Goal: Transaction & Acquisition: Purchase product/service

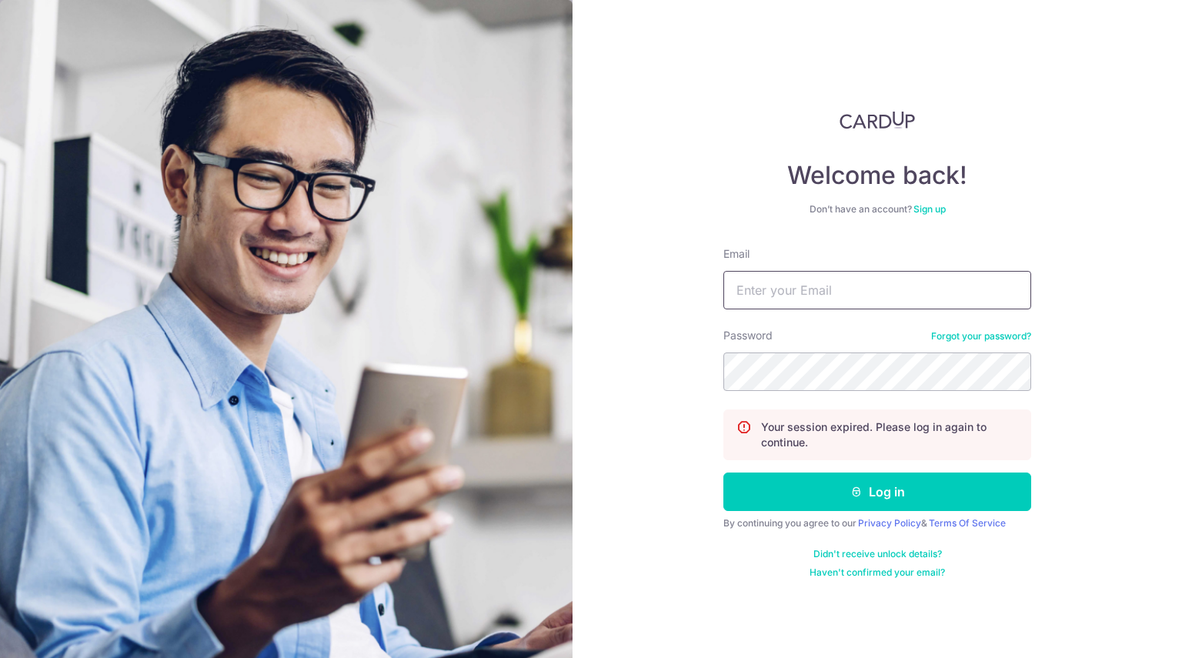
click at [888, 300] on input "Email" at bounding box center [877, 290] width 308 height 38
type input "qiyuho@gmail.com"
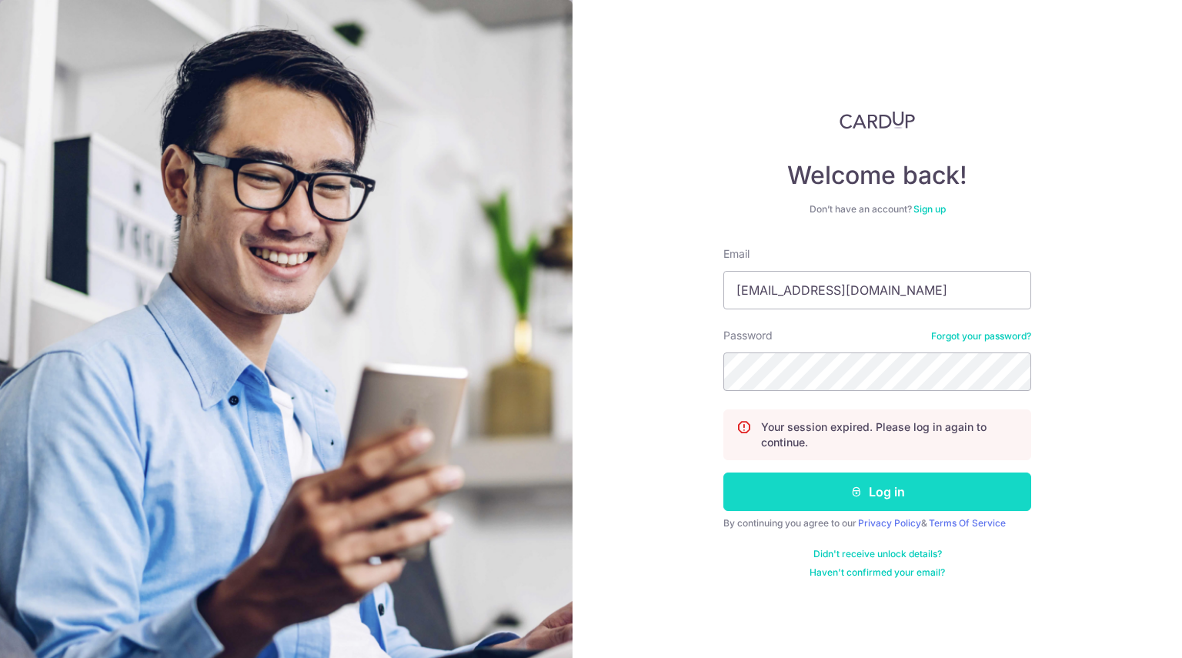
click at [876, 487] on button "Log in" at bounding box center [877, 491] width 308 height 38
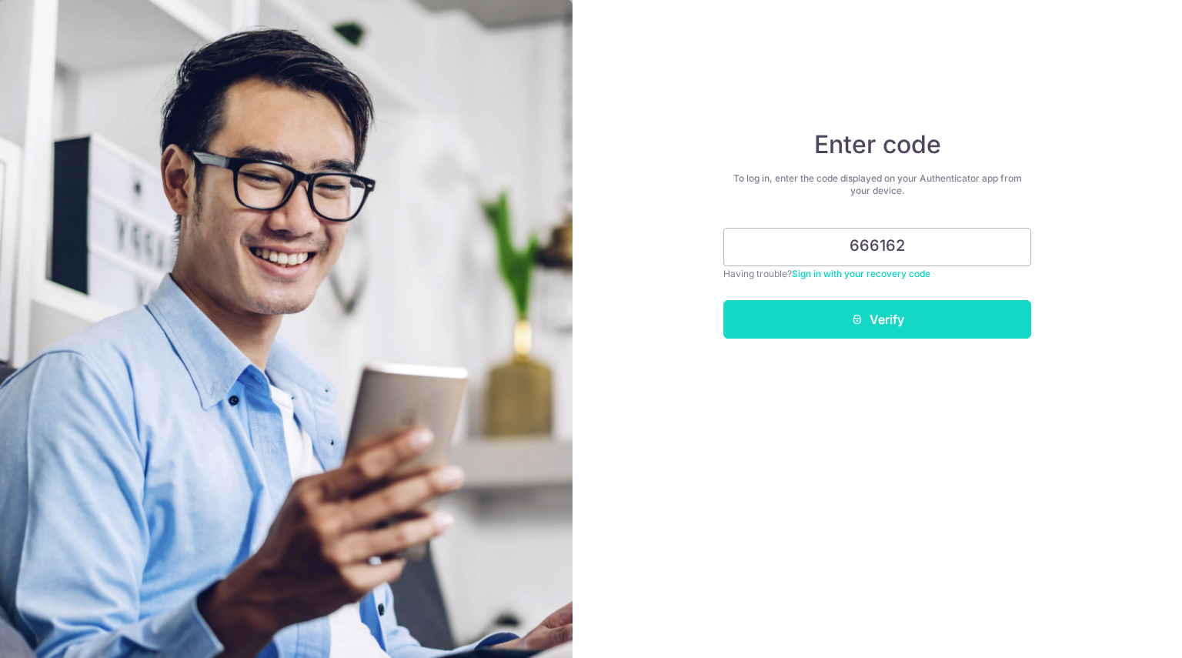
type input "666162"
click at [794, 315] on button "Verify" at bounding box center [877, 319] width 308 height 38
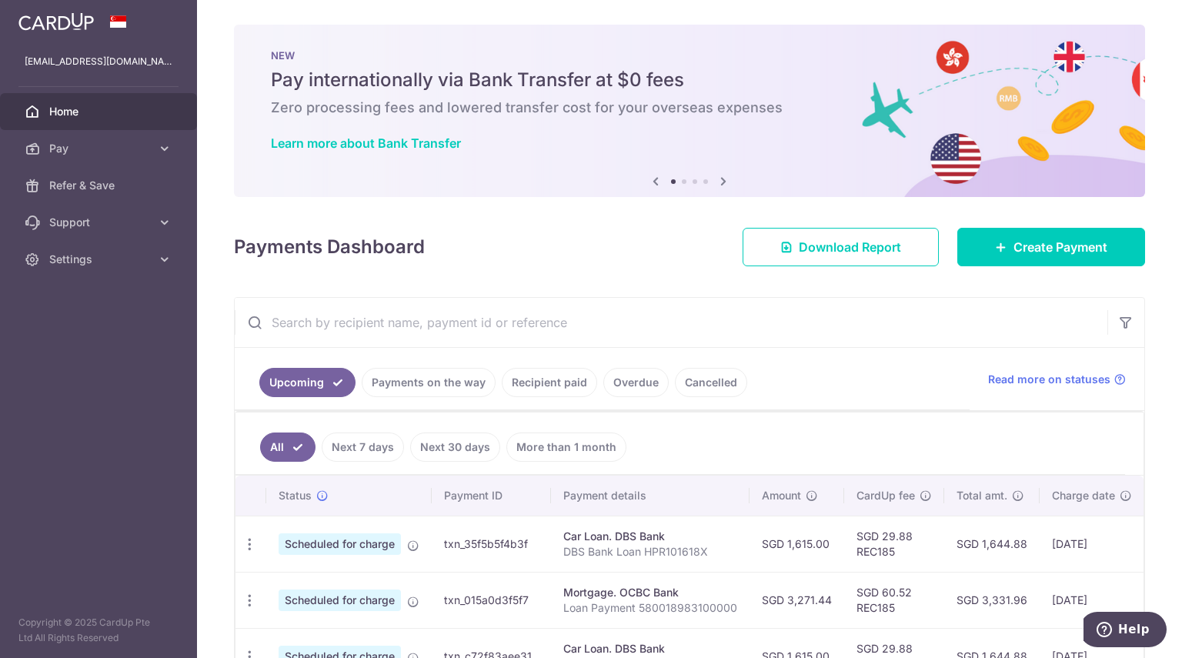
click at [1061, 269] on div "× Pause Schedule Pause all future payments in this series Pause just this one p…" at bounding box center [689, 329] width 985 height 658
click at [1076, 247] on span "Create Payment" at bounding box center [1060, 247] width 94 height 18
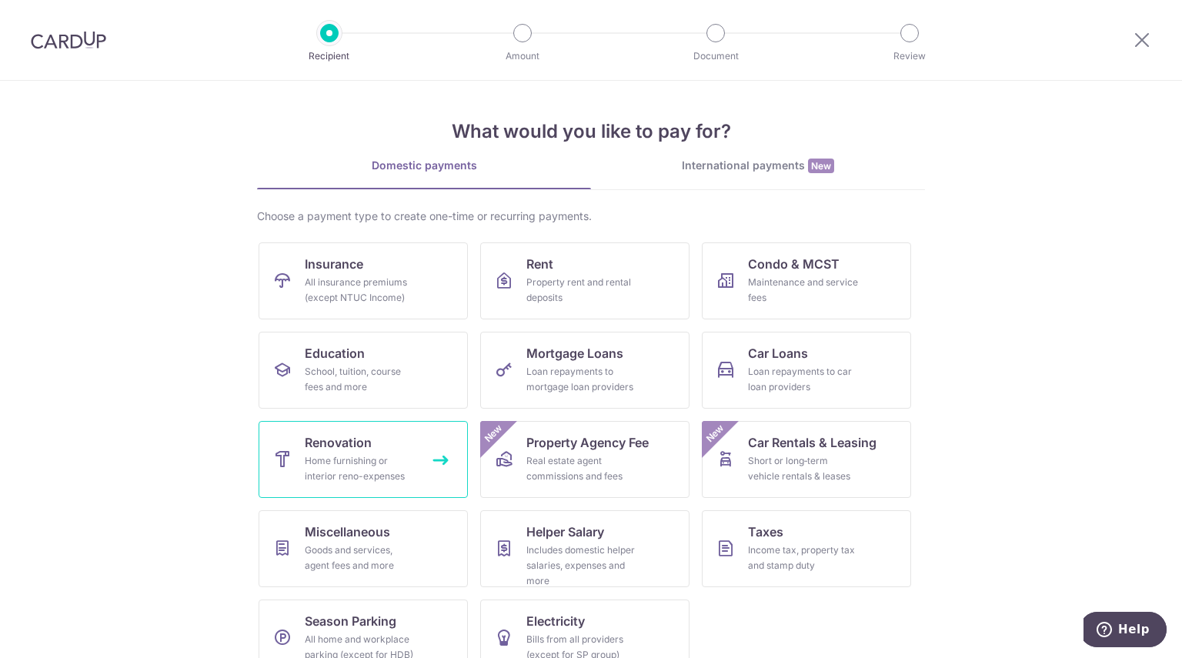
click at [375, 459] on div "Home furnishing or interior reno-expenses" at bounding box center [360, 468] width 111 height 31
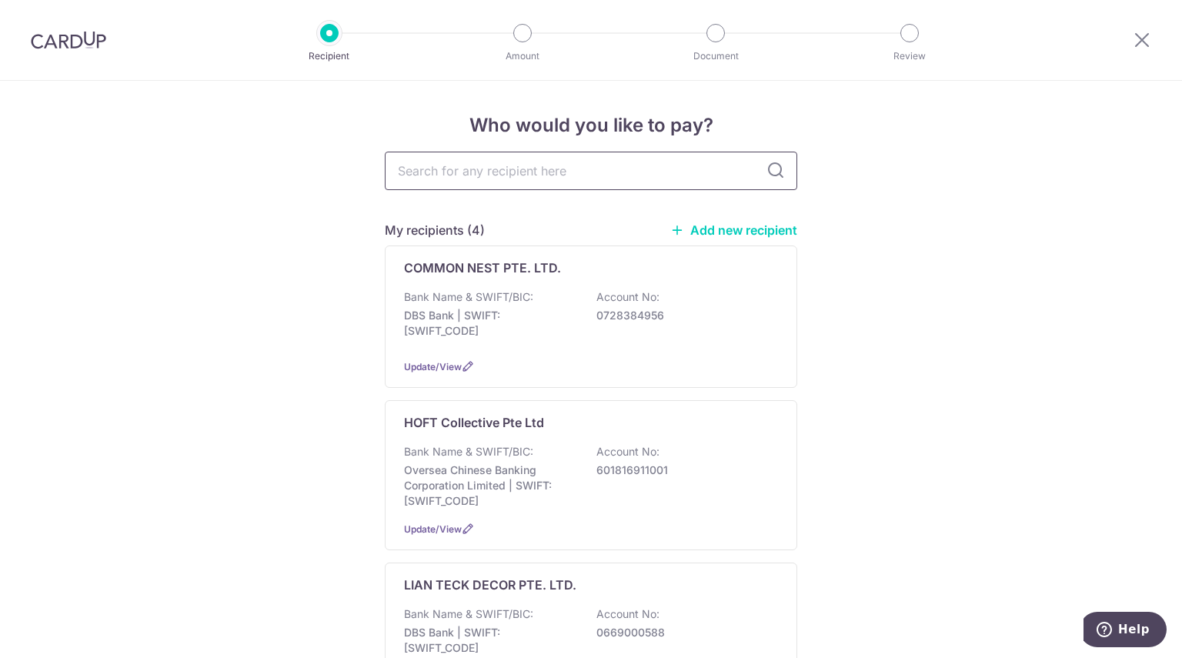
click at [507, 170] on input "text" at bounding box center [591, 171] width 412 height 38
click at [617, 171] on input "text" at bounding box center [591, 171] width 412 height 38
click at [619, 179] on input "text" at bounding box center [591, 171] width 412 height 38
paste input "ClimaShield Solutions Pte Ltd"
type input "ClimaShield Solutions Pte Ltd"
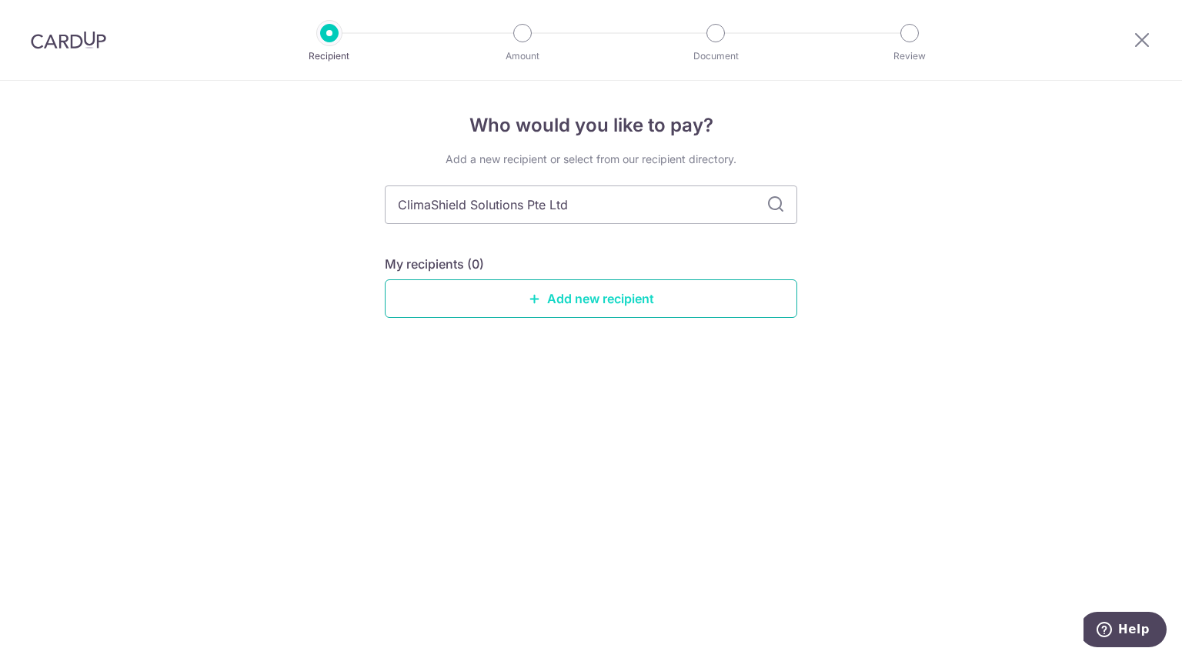
click at [659, 290] on link "Add new recipient" at bounding box center [591, 298] width 412 height 38
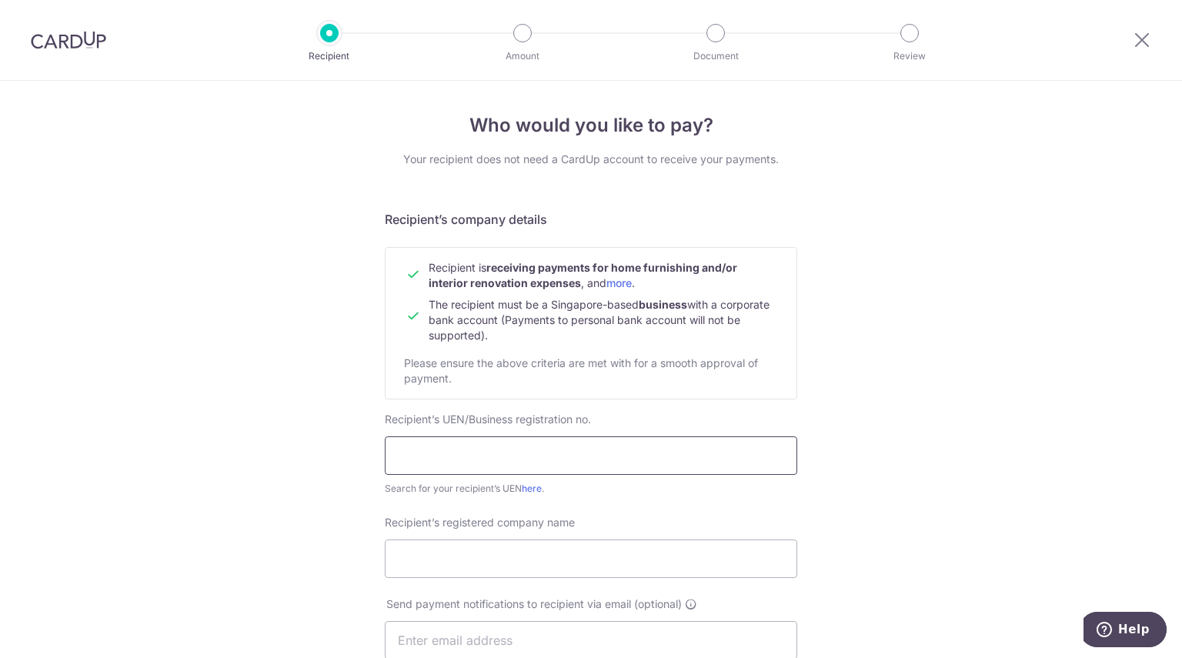
click at [502, 449] on input "text" at bounding box center [591, 455] width 412 height 38
paste input "201628507C"
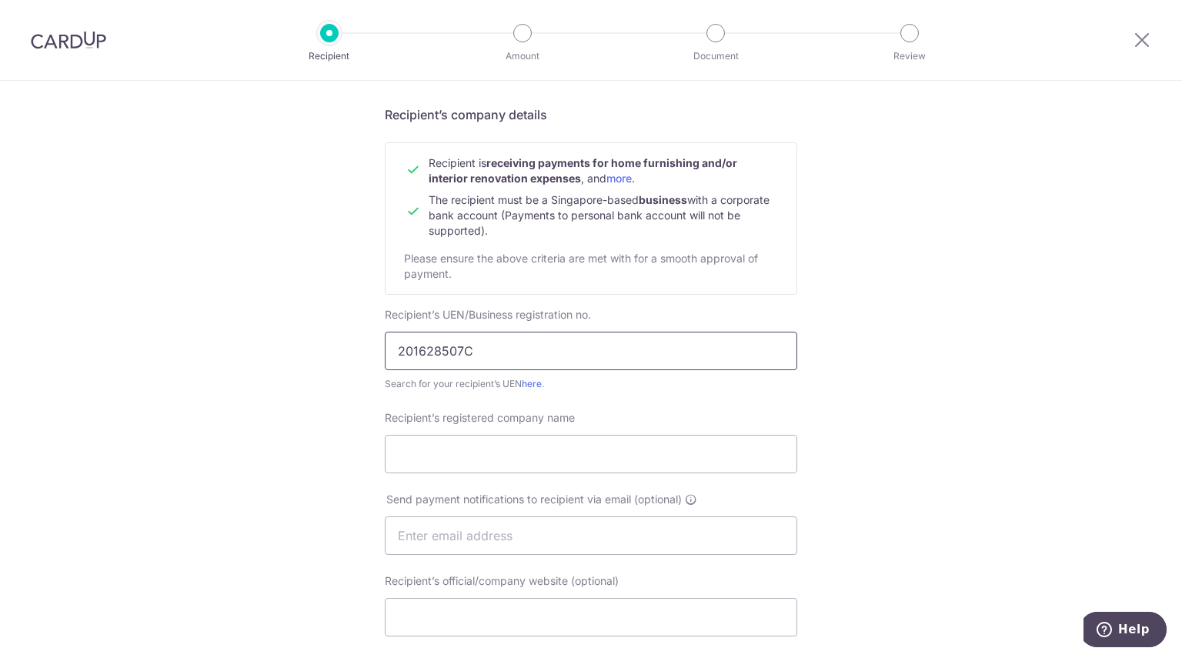
scroll to position [106, 0]
type input "201628507C"
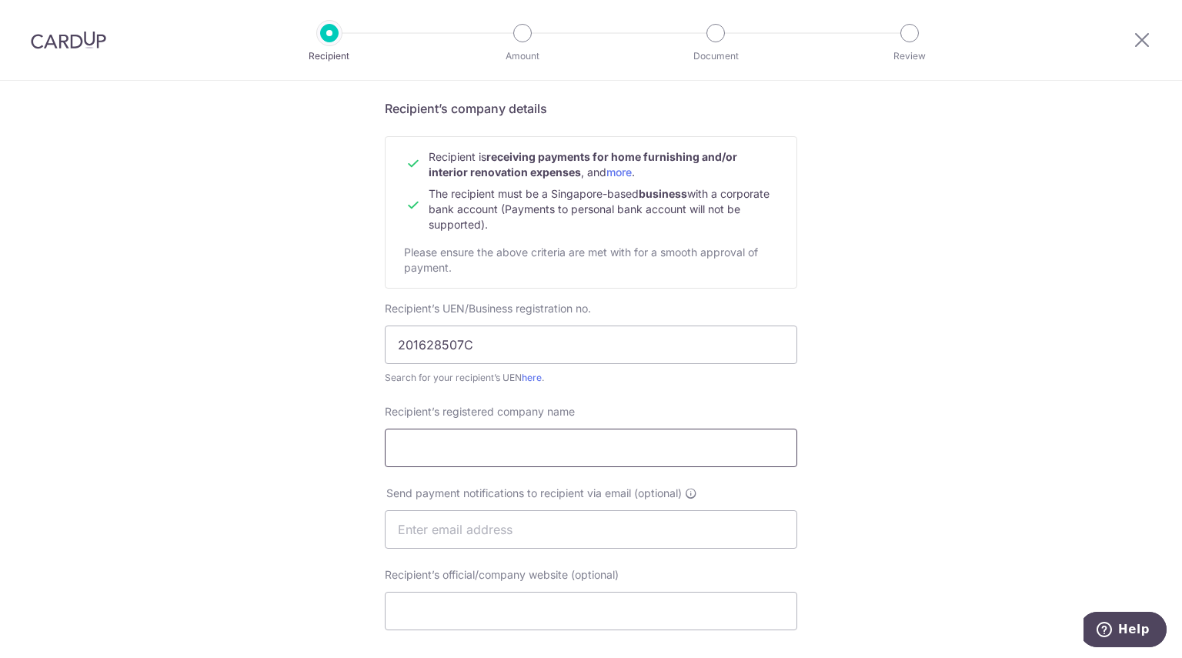
click at [515, 456] on input "Recipient’s registered company name" at bounding box center [591, 448] width 412 height 38
paste input "ClimaShield Solutions Pte Ltd"
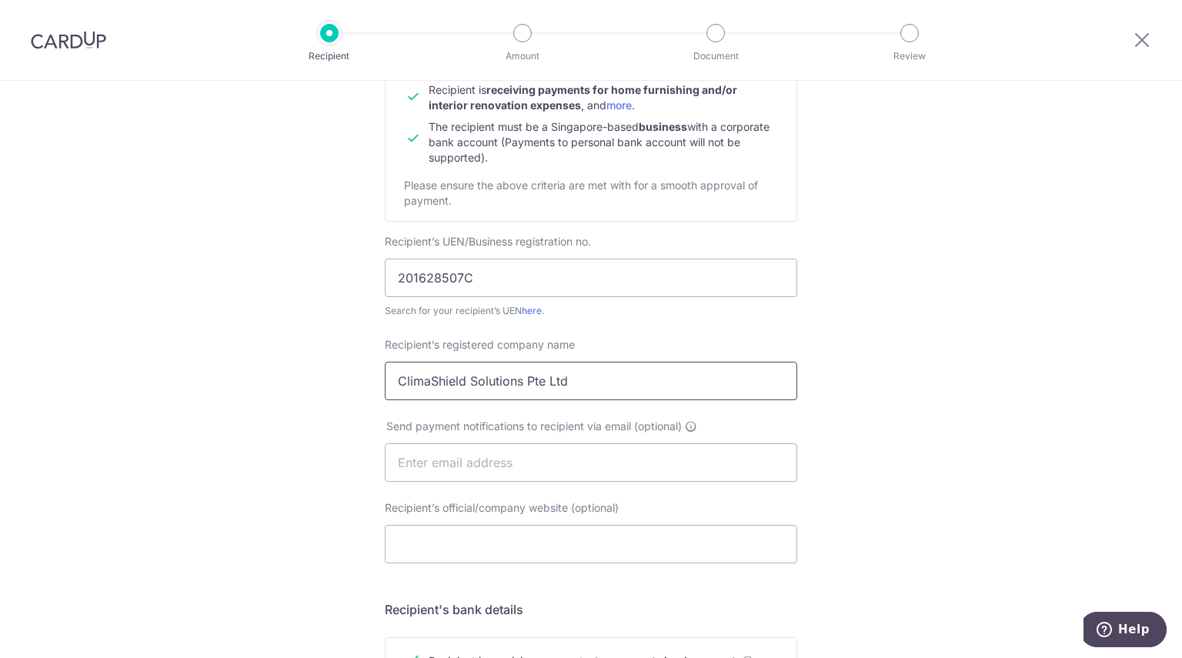
scroll to position [179, 0]
type input "ClimaShield Solutions Pte Ltd"
click at [452, 458] on input "text" at bounding box center [591, 461] width 412 height 38
click at [468, 539] on input "Recipient’s official/company website (optional)" at bounding box center [591, 543] width 412 height 38
click at [485, 539] on input "Recipient’s official/company website (optional)" at bounding box center [591, 543] width 412 height 38
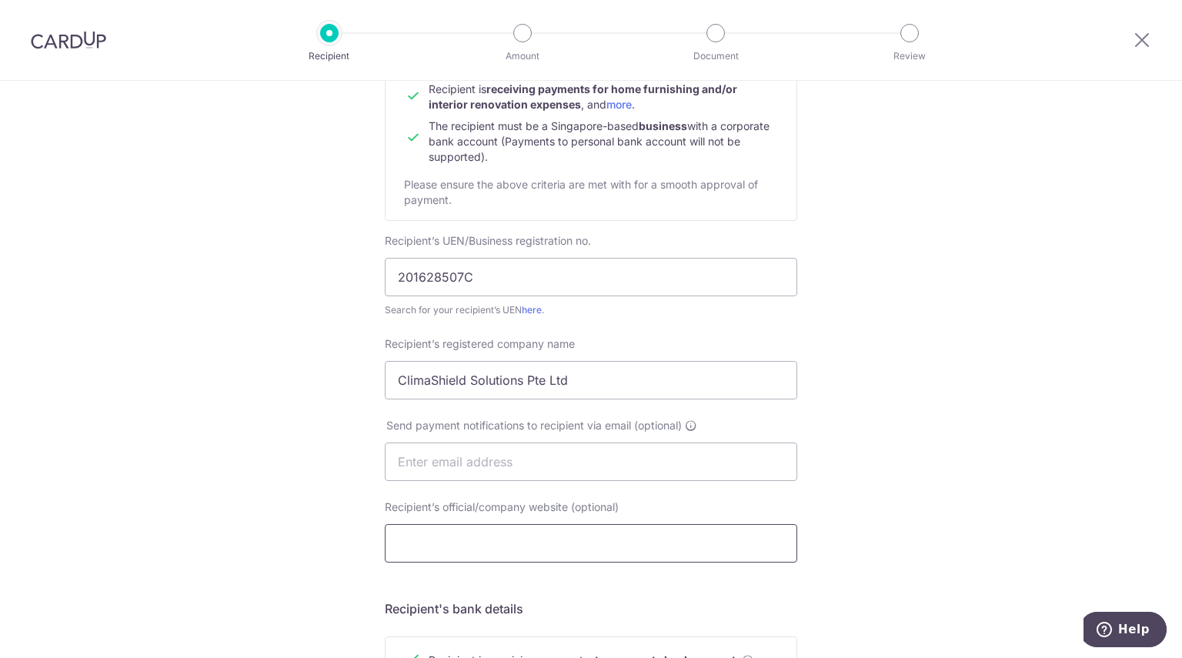
paste input "https://climashield.com.sg/"
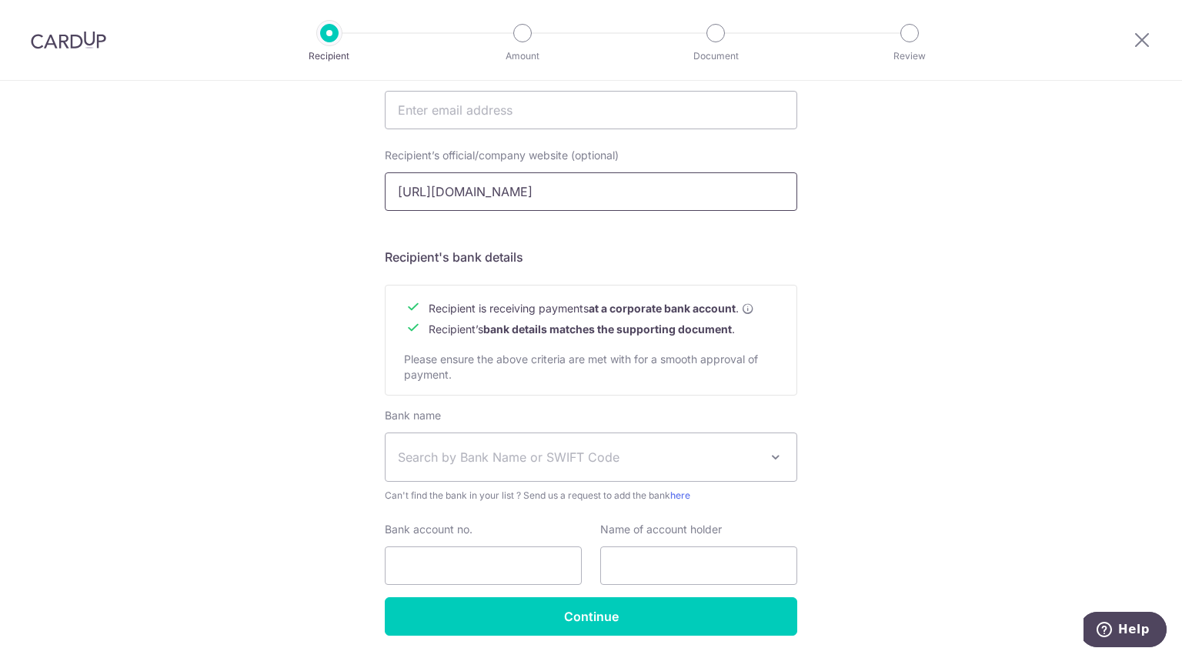
scroll to position [553, 0]
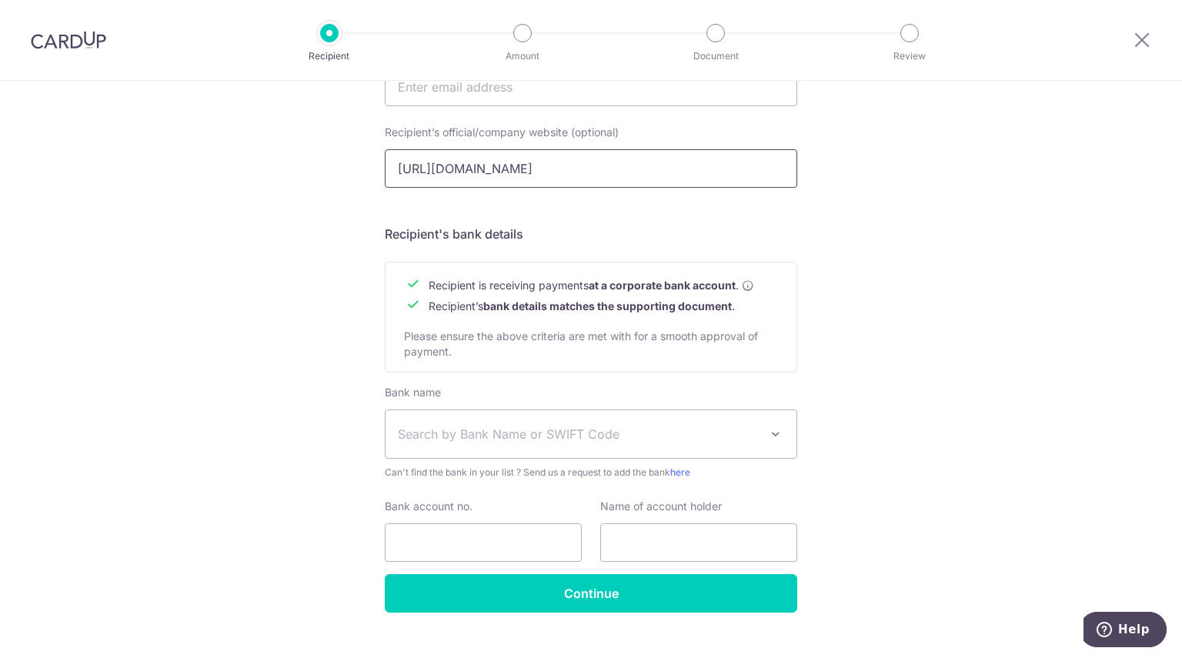
type input "https://climashield.com.sg/"
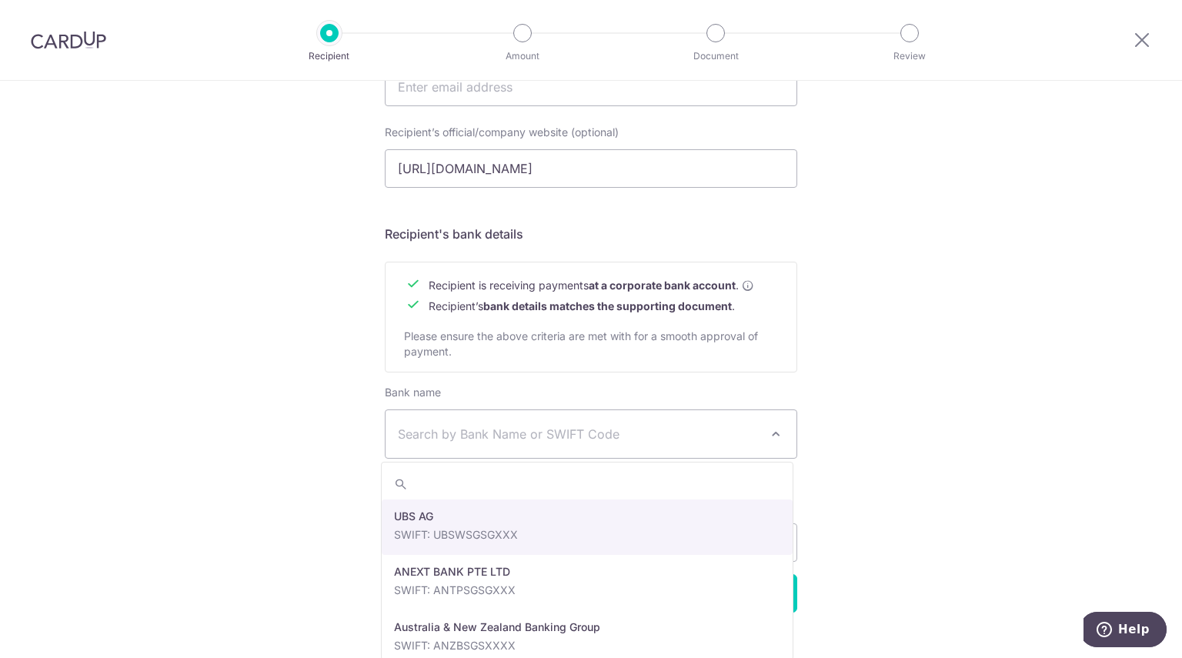
click at [637, 435] on span "Search by Bank Name or SWIFT Code" at bounding box center [579, 434] width 362 height 18
type input "dbs"
select select "6"
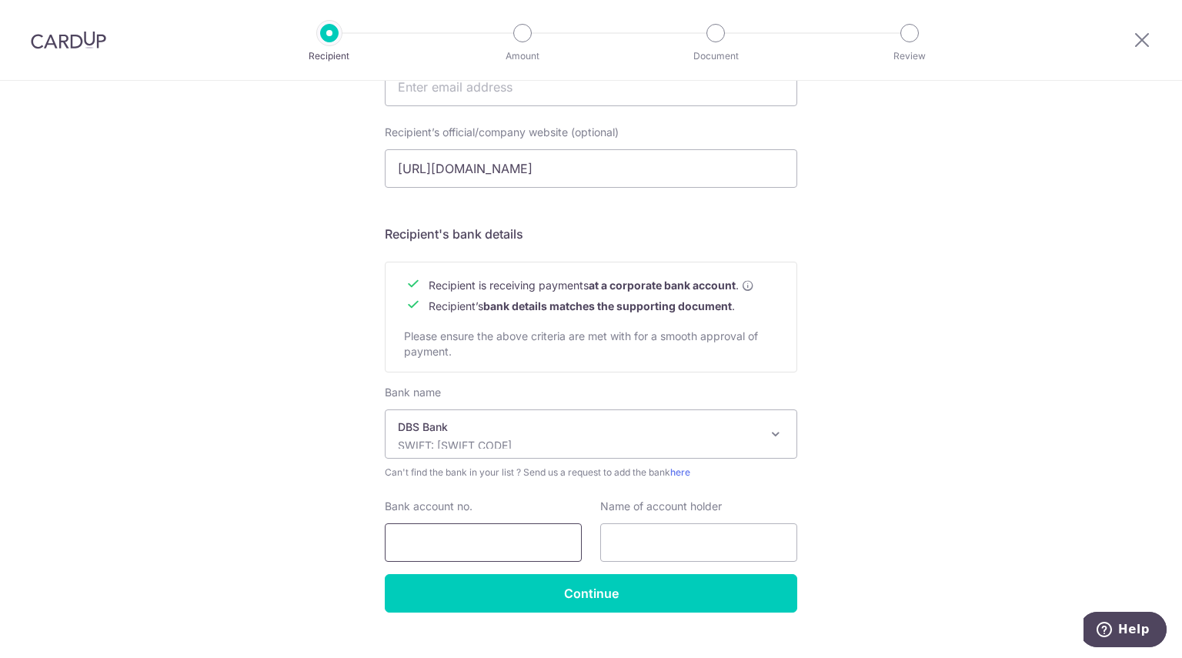
click at [490, 538] on input "Bank account no." at bounding box center [483, 542] width 197 height 38
paste input "025-905400-2"
click at [423, 543] on input "025-905400-2" at bounding box center [483, 542] width 197 height 38
type input "0259054002"
click at [654, 552] on input "text" at bounding box center [698, 542] width 197 height 38
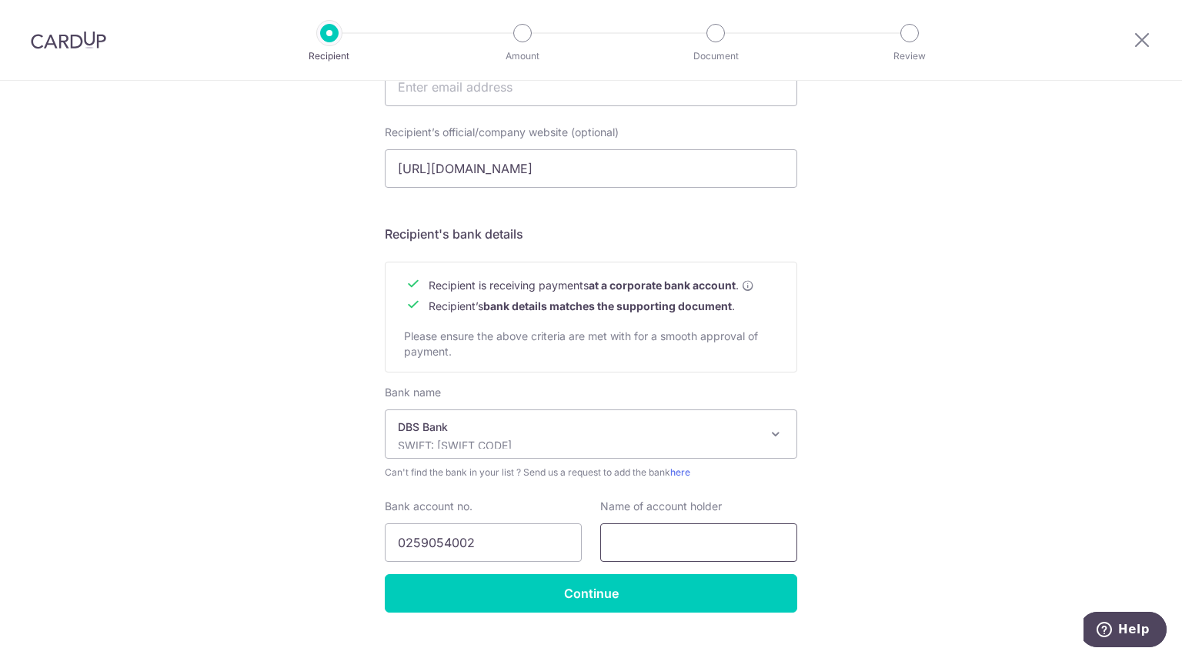
paste input "ClimaShield Solutions Pte Ltd"
type input "ClimaShield Solutions Pte Ltd"
click at [798, 508] on div "Name of account holder ClimaShield Solutions Pte Ltd" at bounding box center [698, 530] width 215 height 63
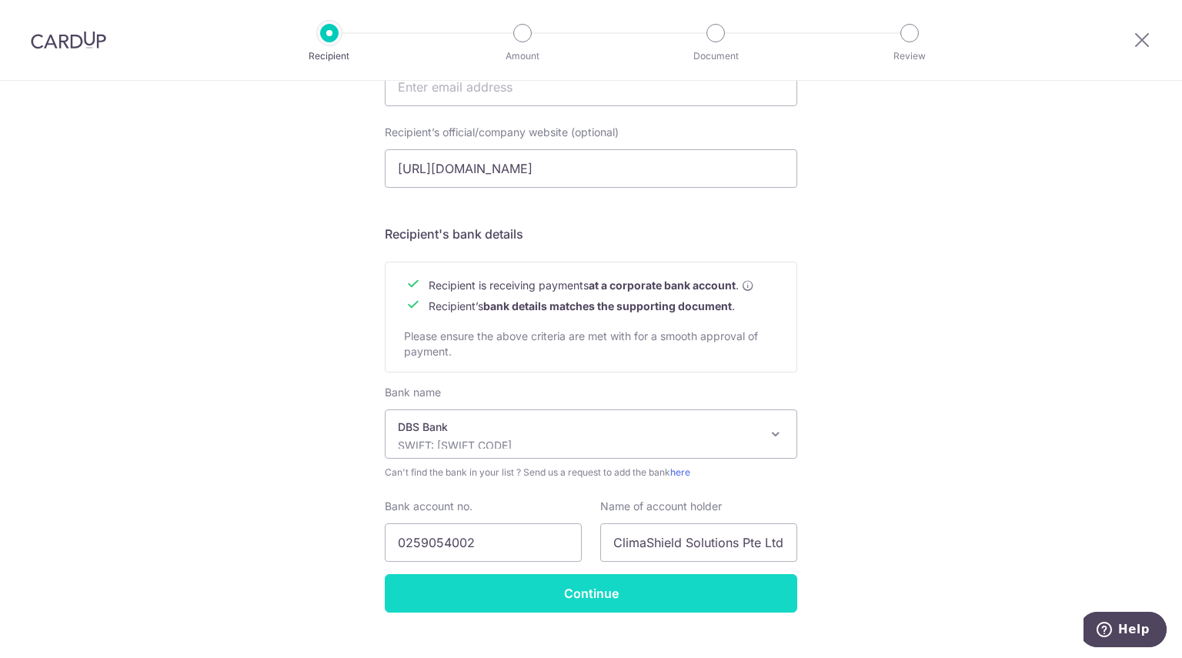
click at [632, 593] on input "Continue" at bounding box center [591, 593] width 412 height 38
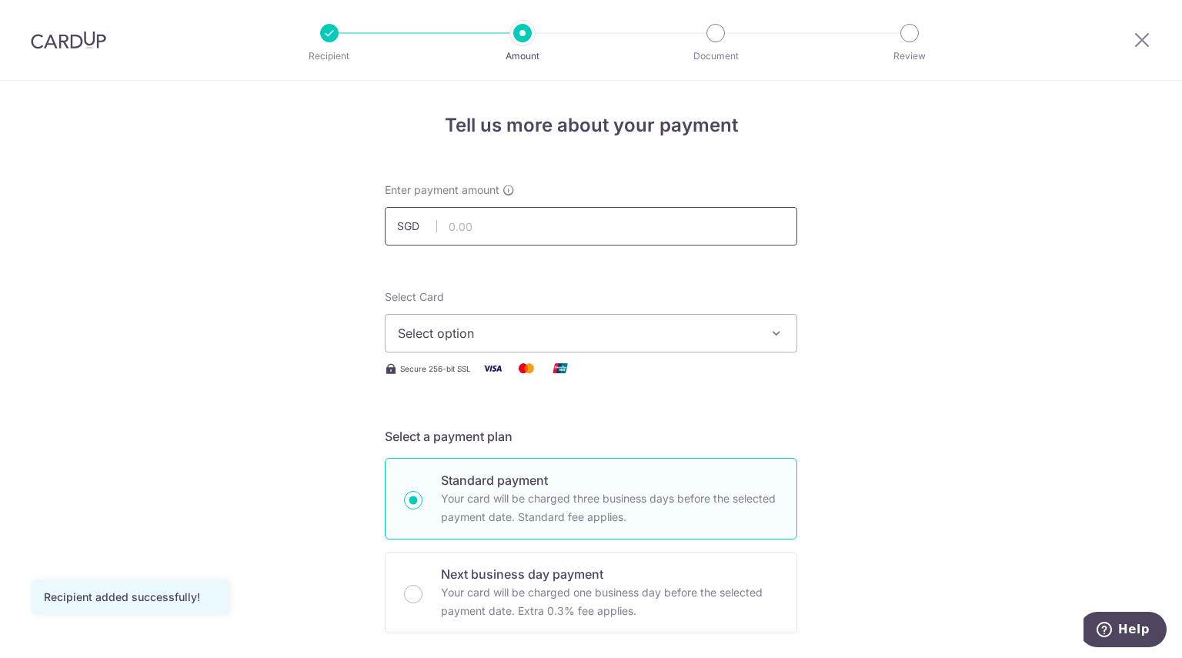
click at [586, 218] on input "text" at bounding box center [591, 226] width 412 height 38
click at [609, 216] on input "text" at bounding box center [591, 226] width 412 height 38
paste input "2,390.48"
type input "2,390.48"
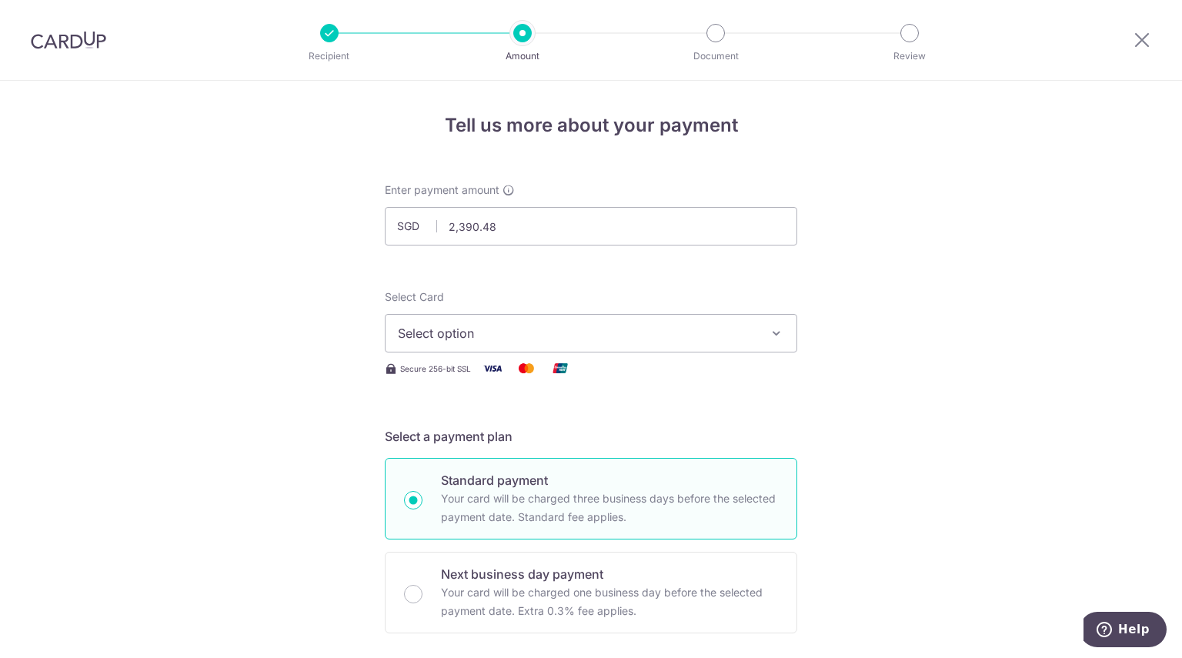
click at [636, 332] on span "Select option" at bounding box center [577, 333] width 359 height 18
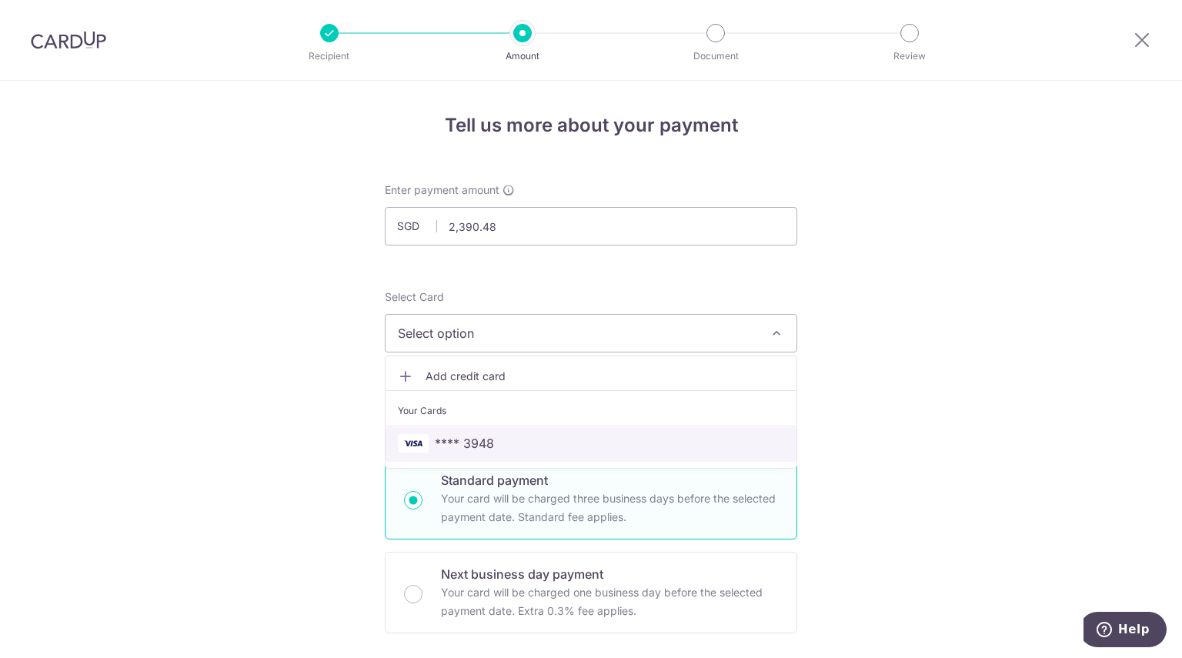
click at [595, 438] on span "**** 3948" at bounding box center [591, 443] width 386 height 18
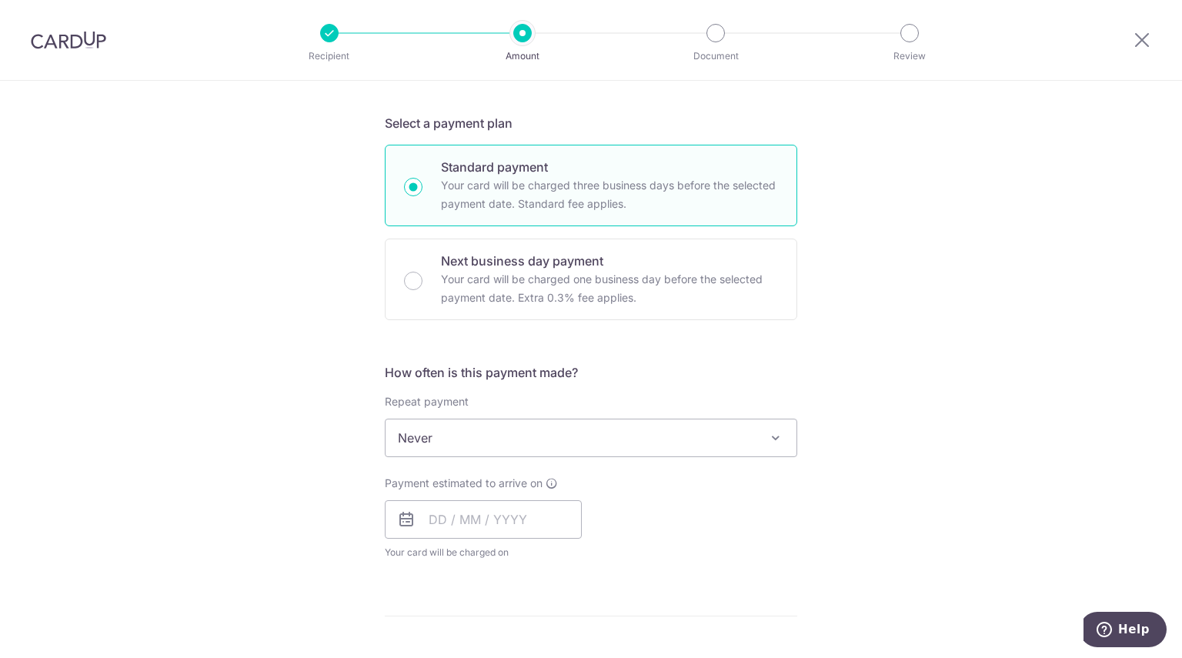
scroll to position [364, 0]
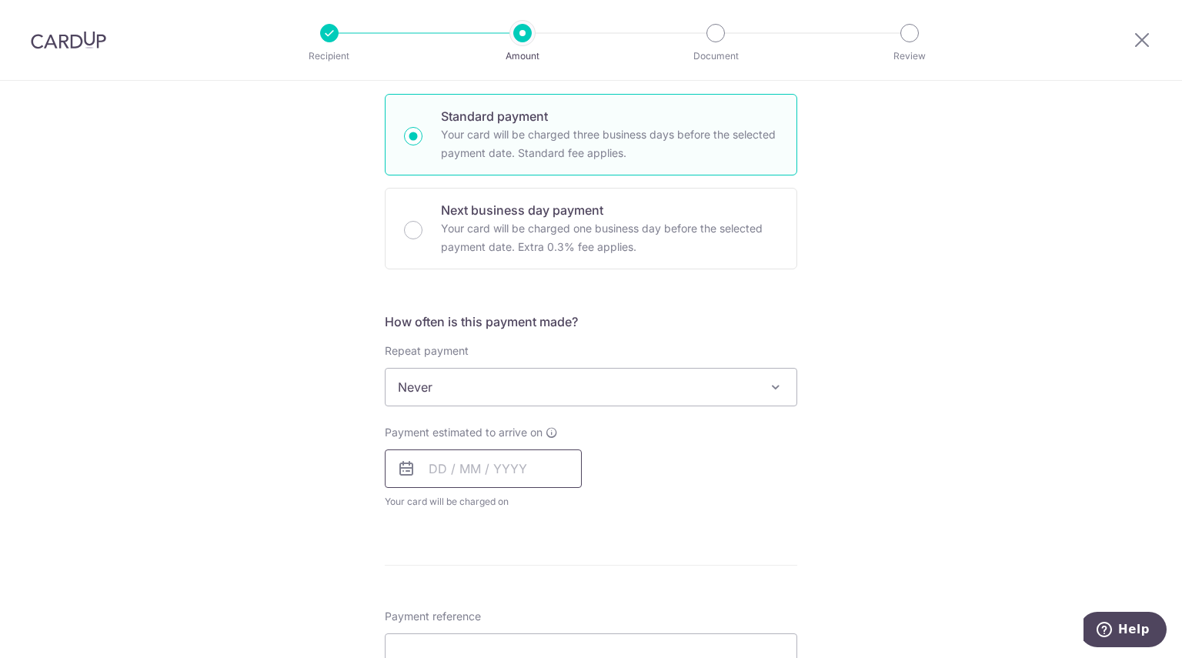
click at [526, 459] on input "text" at bounding box center [483, 468] width 197 height 38
click at [536, 576] on link "4" at bounding box center [539, 578] width 25 height 25
type input "[DATE]"
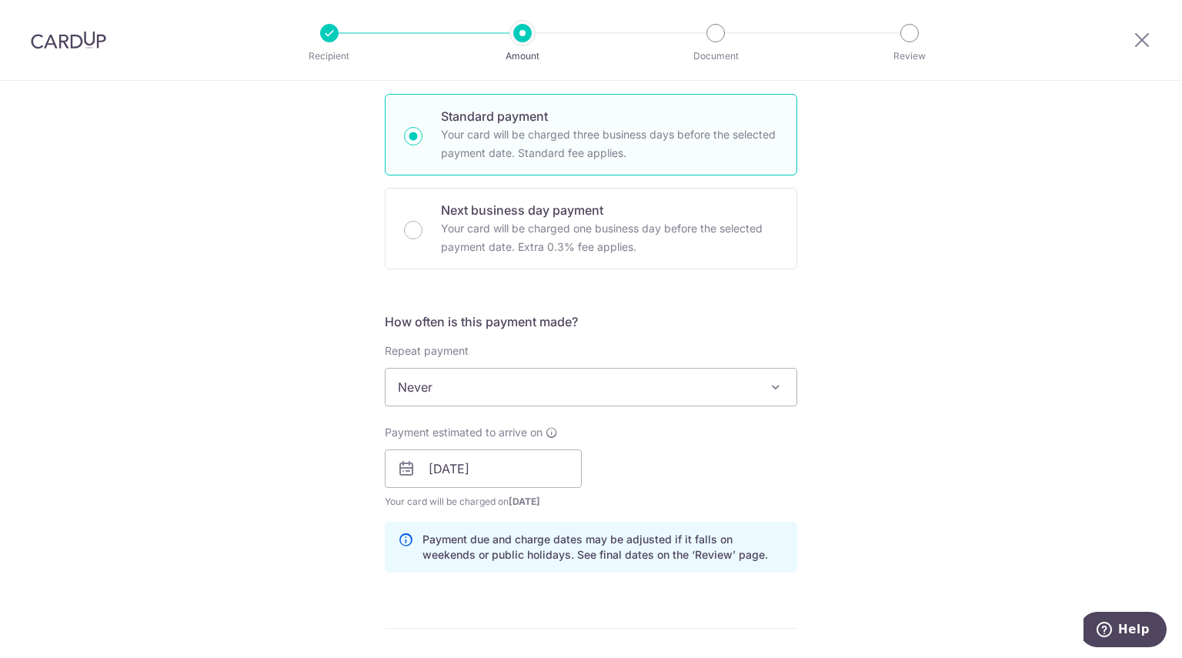
click at [672, 445] on div "Payment estimated to arrive on 04/09/2025 Prev Next Sep Oct Nov Dec 2025 2026 2…" at bounding box center [590, 467] width 431 height 85
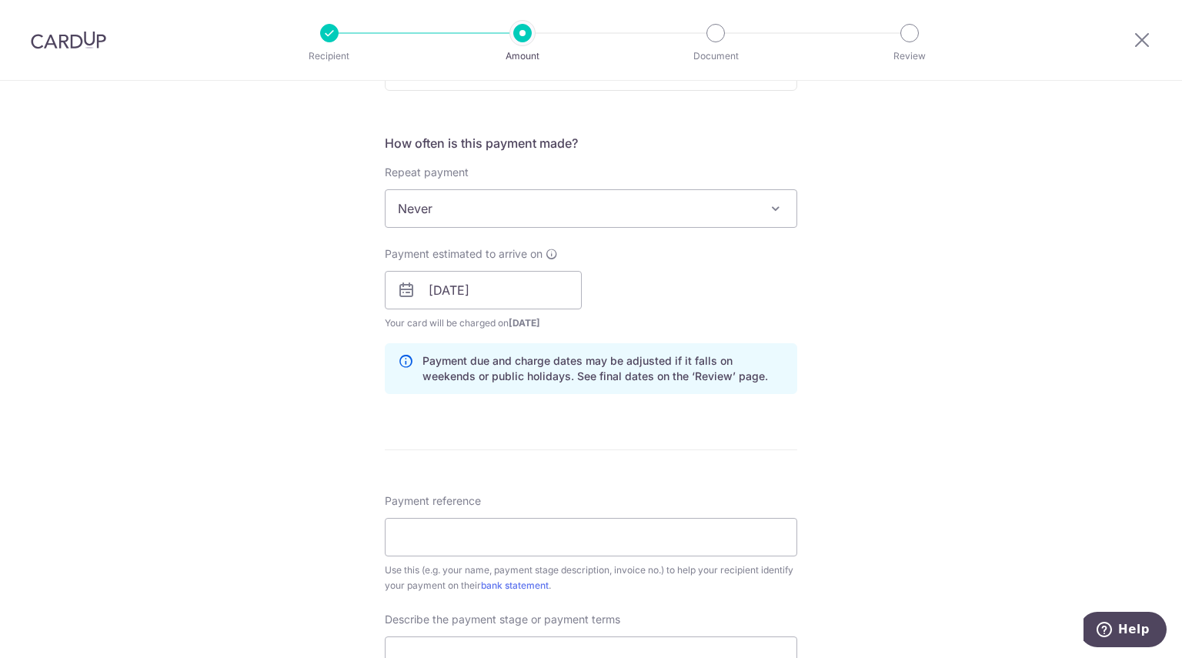
scroll to position [543, 0]
click at [512, 284] on input "[DATE]" at bounding box center [483, 289] width 197 height 38
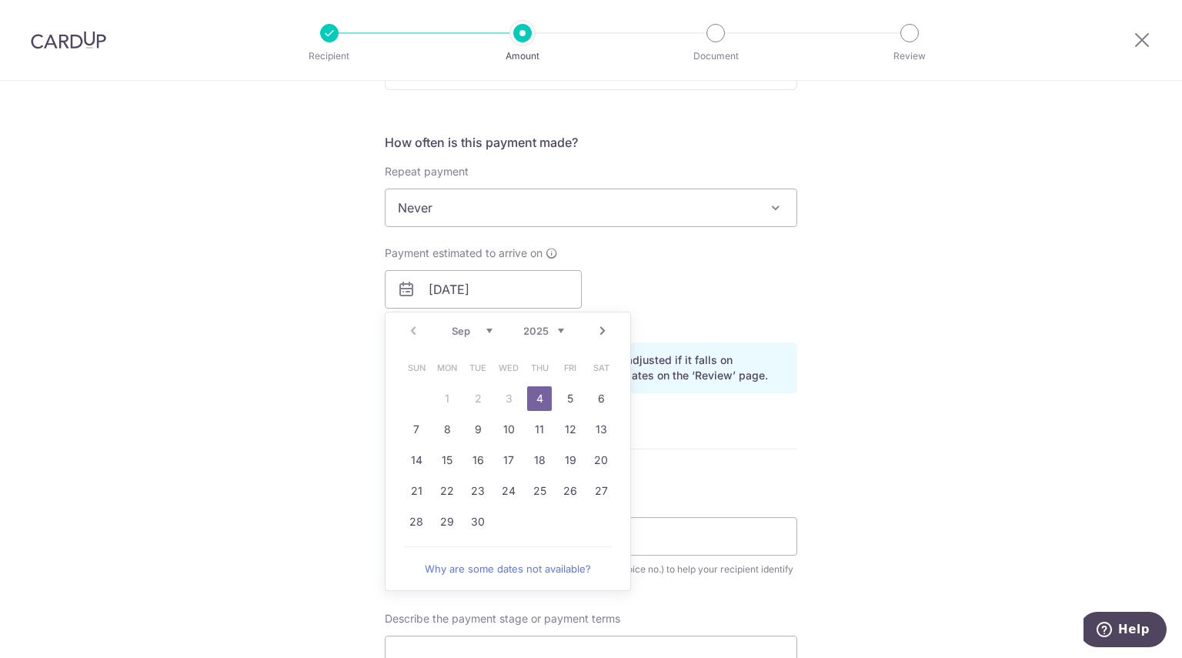
click at [531, 399] on link "4" at bounding box center [539, 398] width 25 height 25
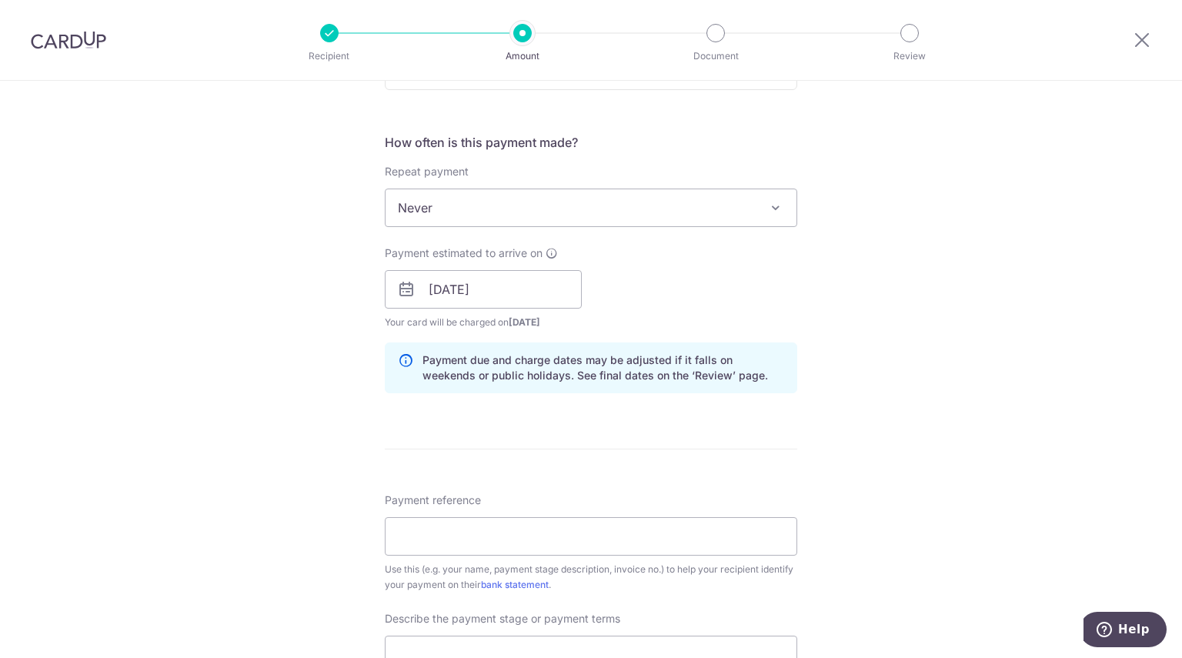
click at [220, 361] on div "Tell us more about your payment Enter payment amount SGD 2,390.48 2390.48 Recip…" at bounding box center [591, 317] width 1182 height 1558
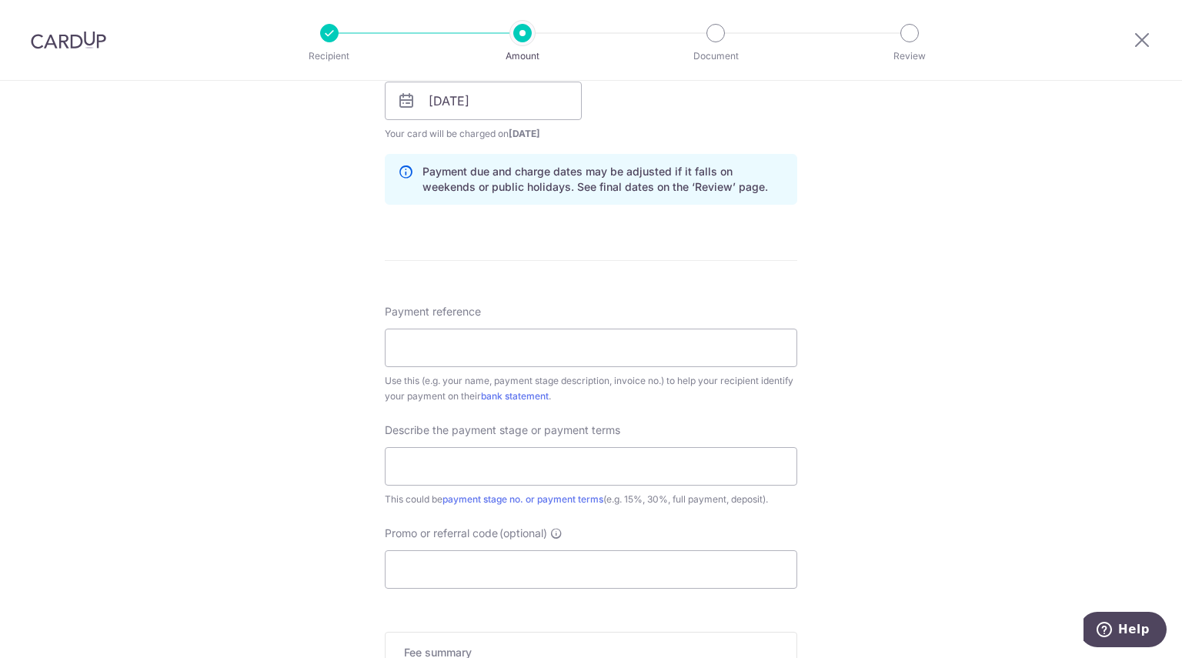
scroll to position [732, 0]
click at [549, 344] on input "Payment reference" at bounding box center [591, 347] width 412 height 38
paste input "QPI-11536"
click at [422, 347] on input "QPI-11536" at bounding box center [591, 347] width 412 height 38
type input "QPI 11536"
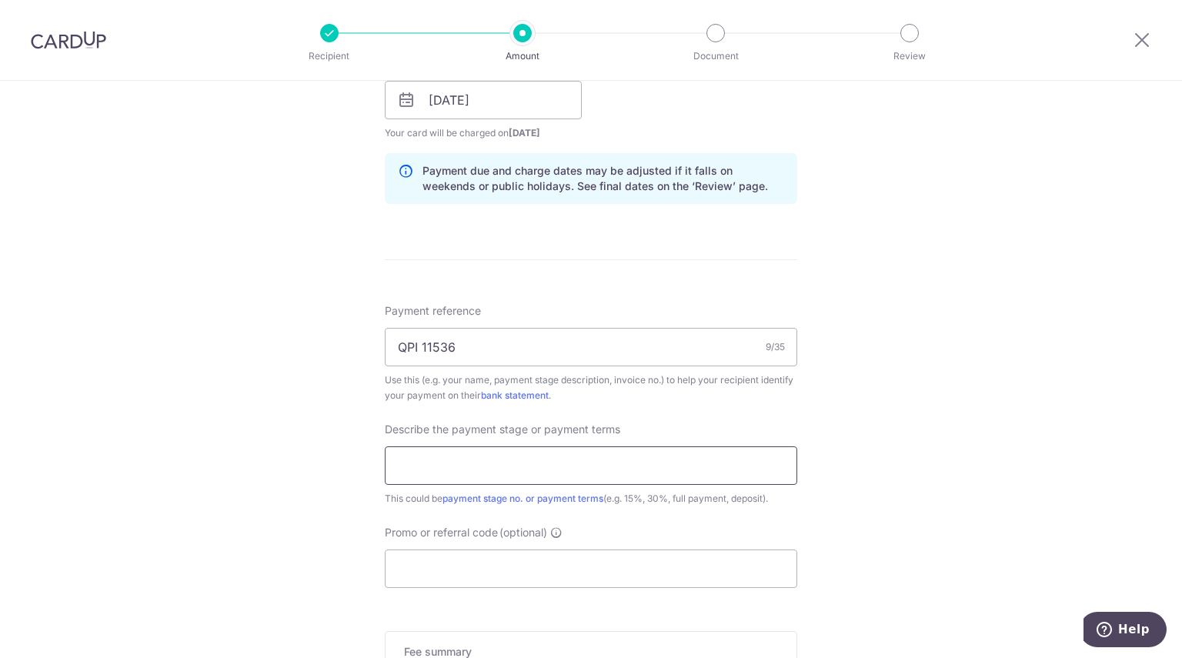
click at [452, 457] on input "text" at bounding box center [591, 465] width 412 height 38
type input "70% Upon Confirmation"
click at [475, 561] on input "Promo or referral code (optional)" at bounding box center [591, 568] width 412 height 38
click at [466, 571] on input "Promo or referral code (optional)" at bounding box center [591, 568] width 412 height 38
paste input "OCBC195"
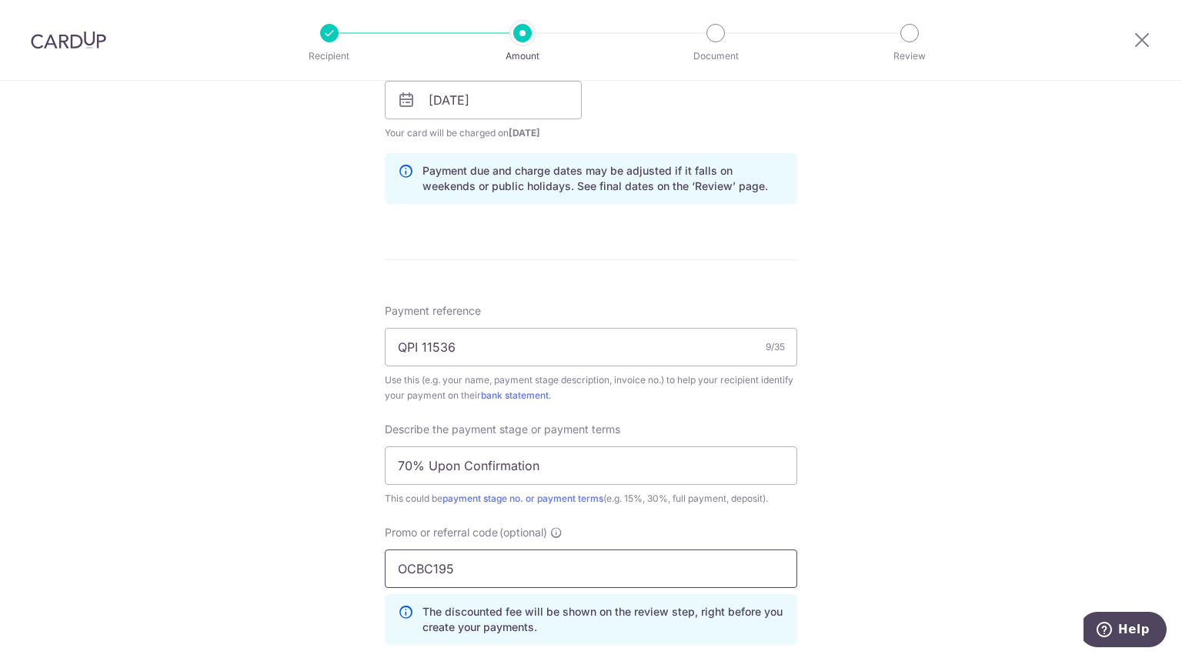
type input "OCBC195"
click at [319, 519] on div "Tell us more about your payment Enter payment amount SGD 2,390.48 2390.48 Recip…" at bounding box center [591, 161] width 1182 height 1627
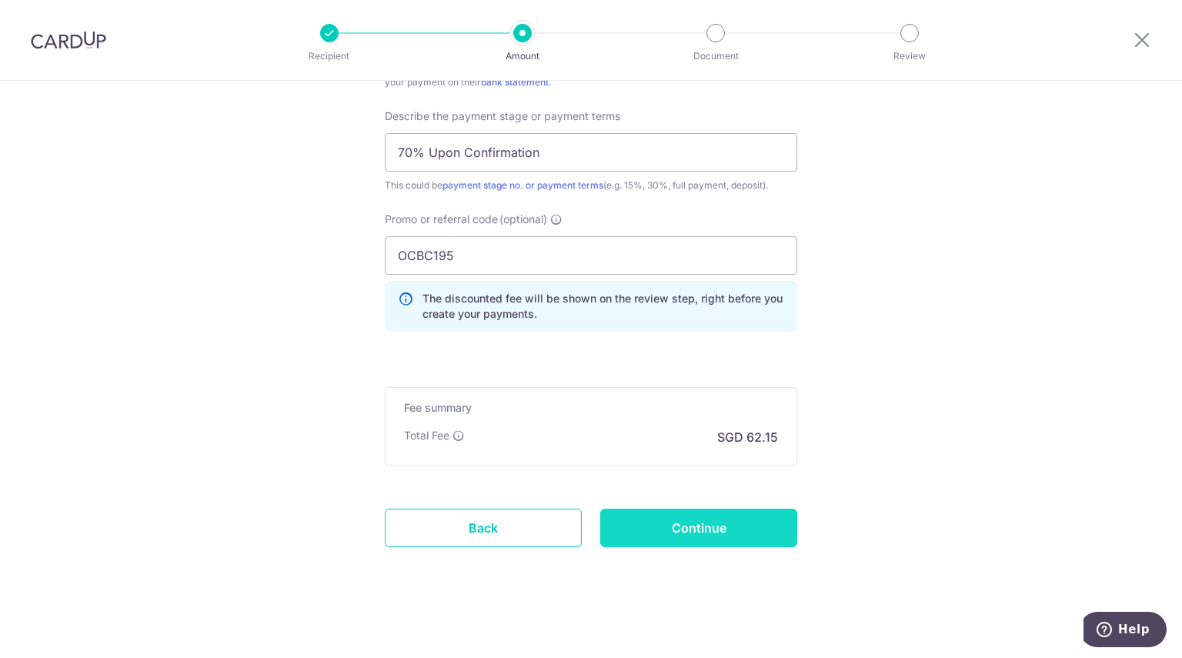
click at [680, 529] on input "Continue" at bounding box center [698, 528] width 197 height 38
type input "Create Schedule"
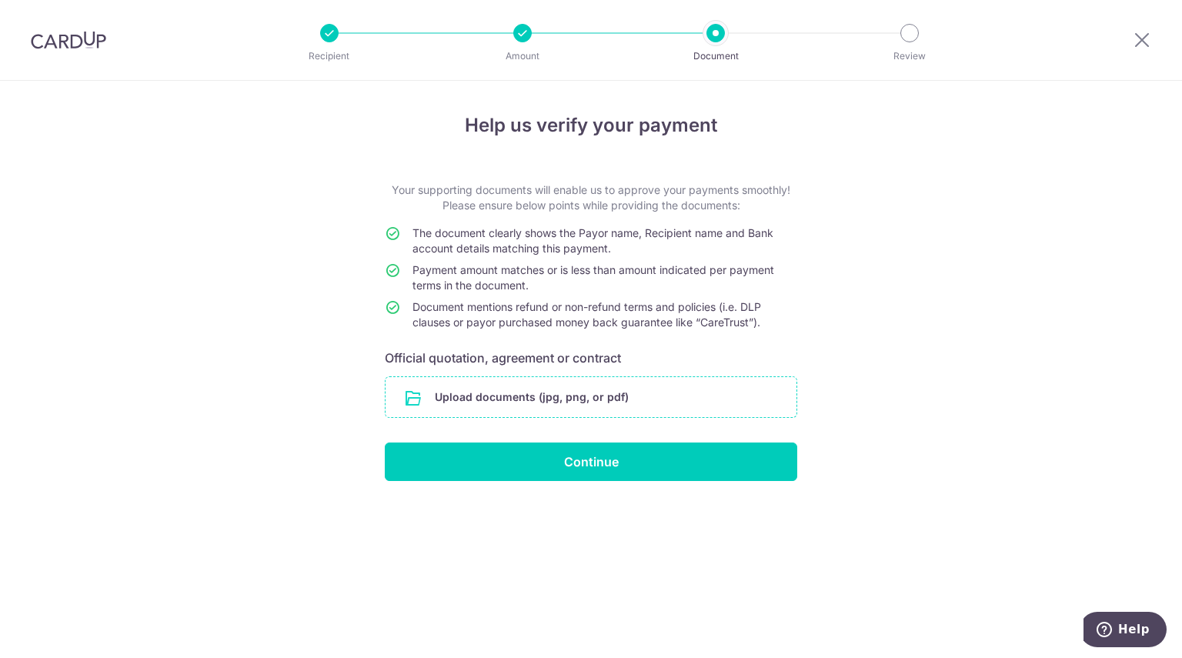
click at [589, 389] on input "file" at bounding box center [590, 397] width 411 height 40
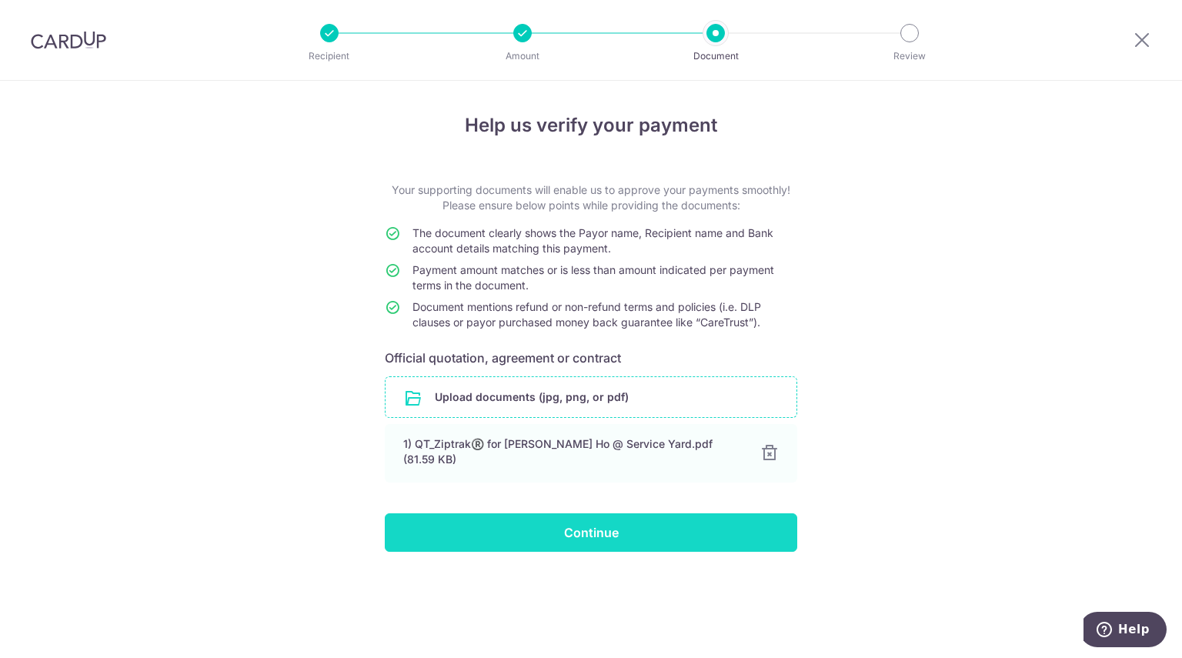
click at [577, 524] on input "Continue" at bounding box center [591, 532] width 412 height 38
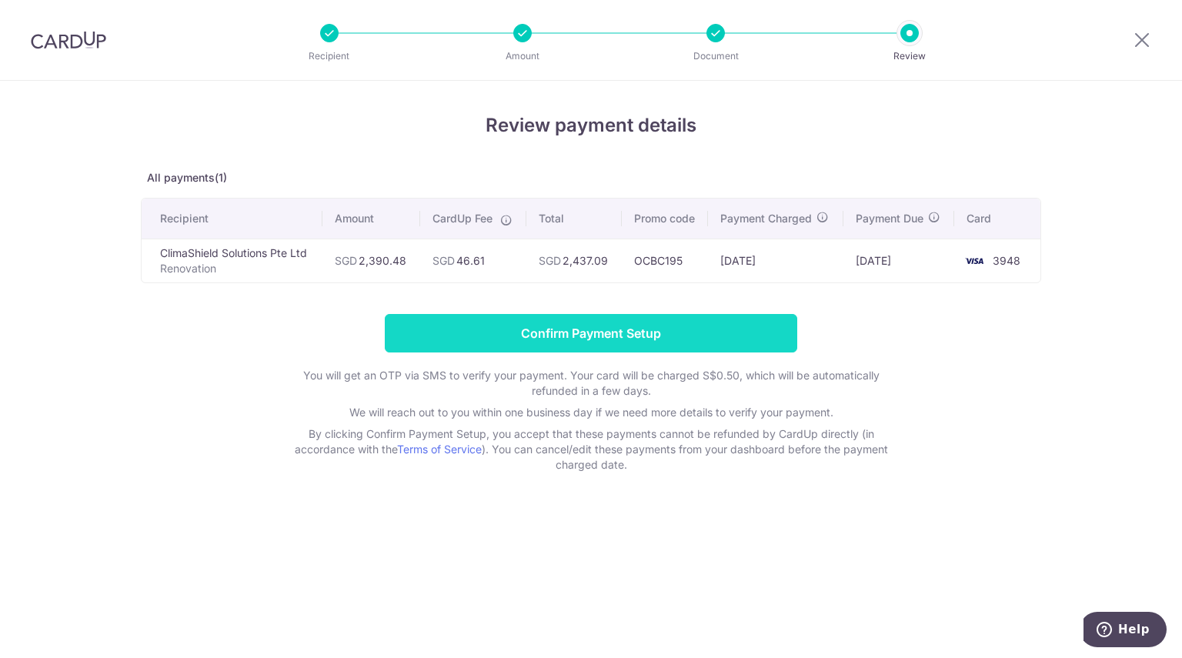
click at [609, 338] on input "Confirm Payment Setup" at bounding box center [591, 333] width 412 height 38
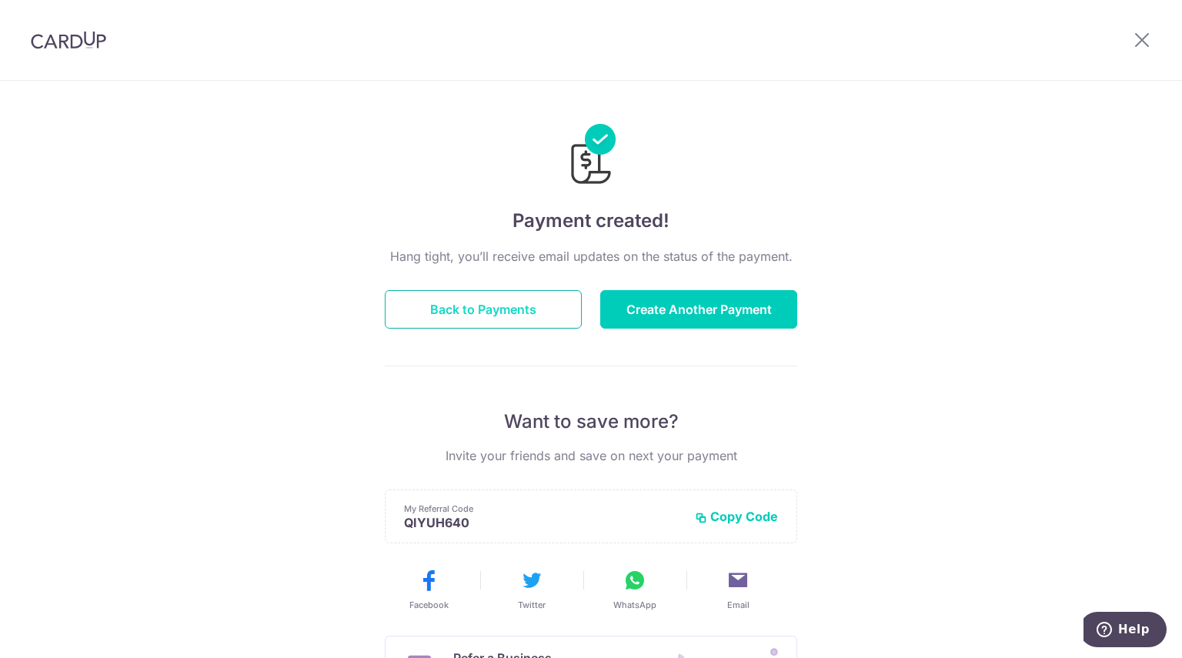
click at [499, 309] on button "Back to Payments" at bounding box center [483, 309] width 197 height 38
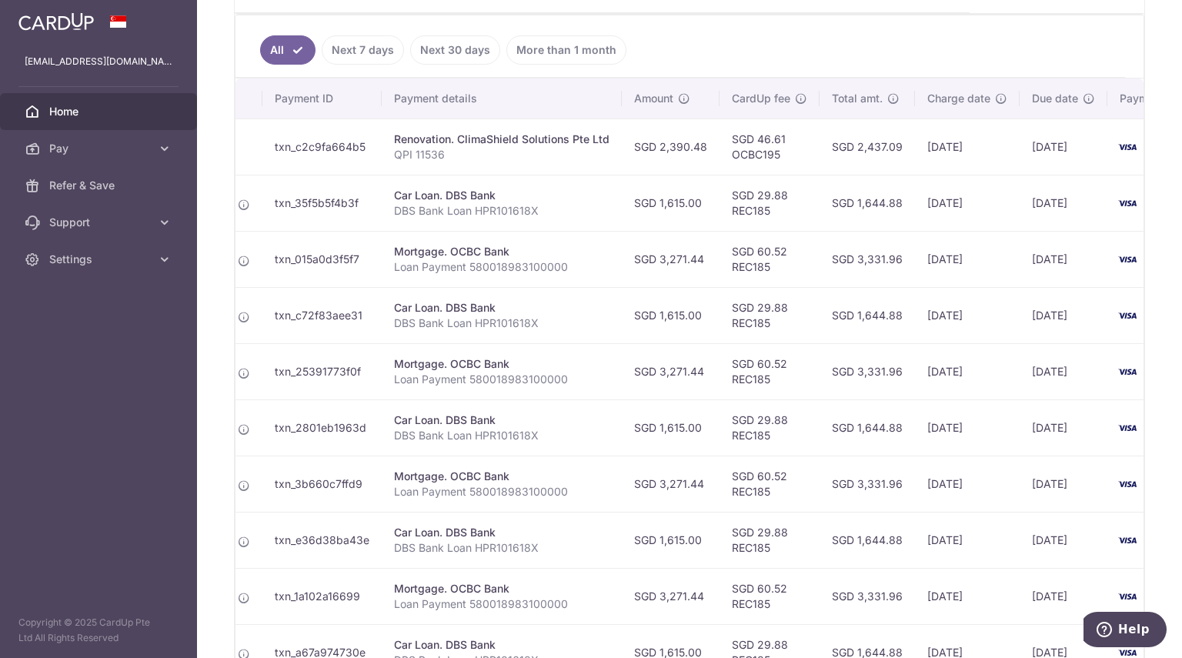
scroll to position [481, 0]
